Goal: Navigation & Orientation: Find specific page/section

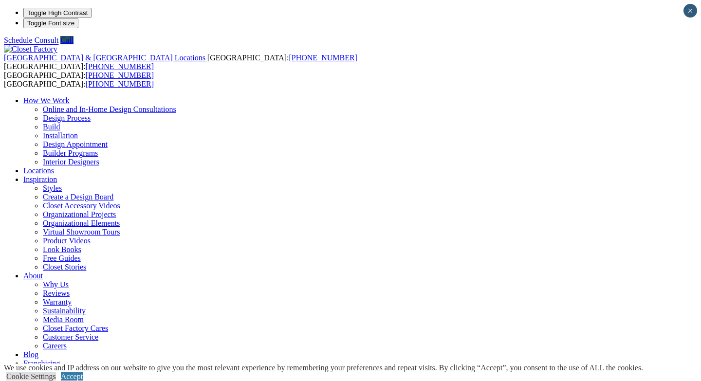
scroll to position [7, 0]
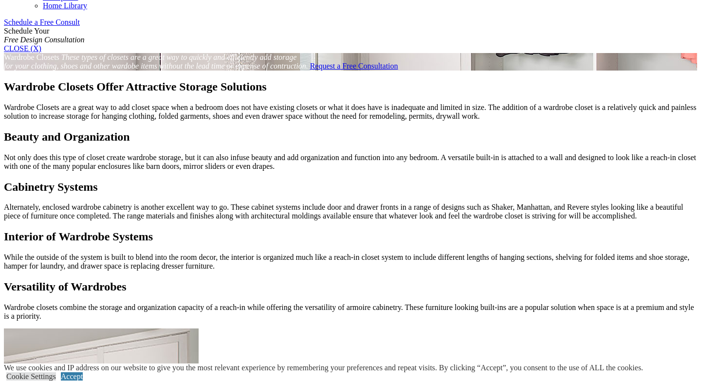
scroll to position [642, 0]
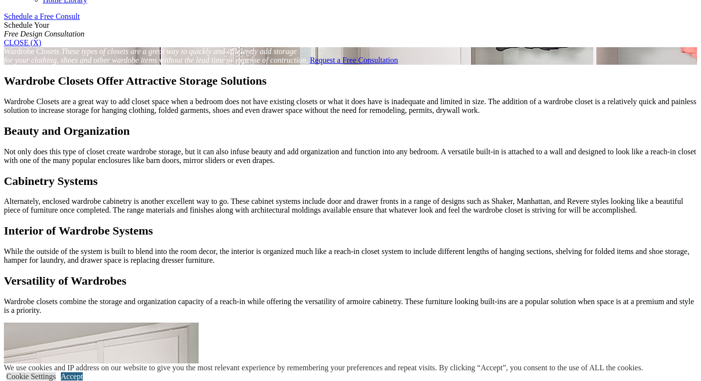
click at [83, 372] on link "Accept" at bounding box center [72, 376] width 22 height 8
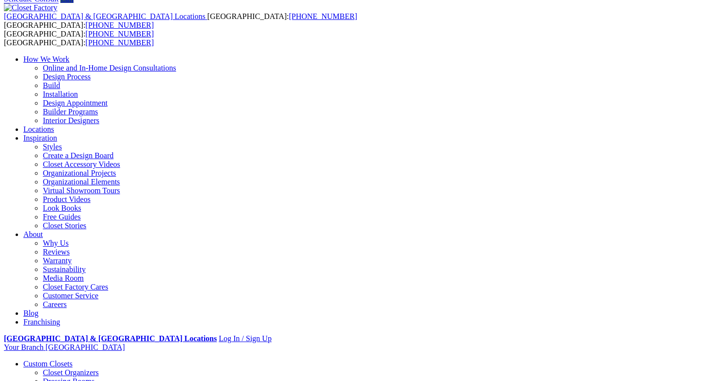
scroll to position [0, 0]
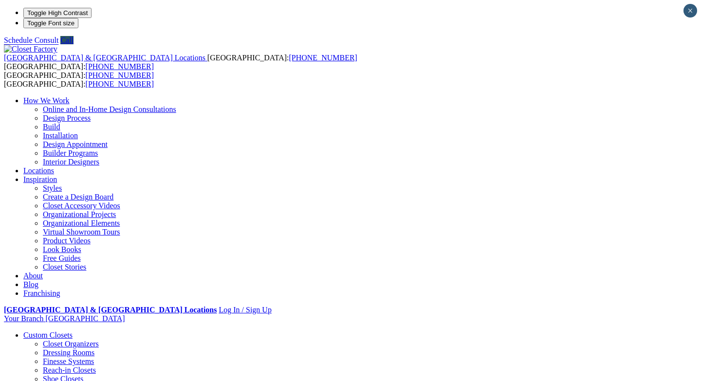
click at [113, 193] on link "Create a Design Board" at bounding box center [78, 197] width 71 height 8
